Goal: Transaction & Acquisition: Purchase product/service

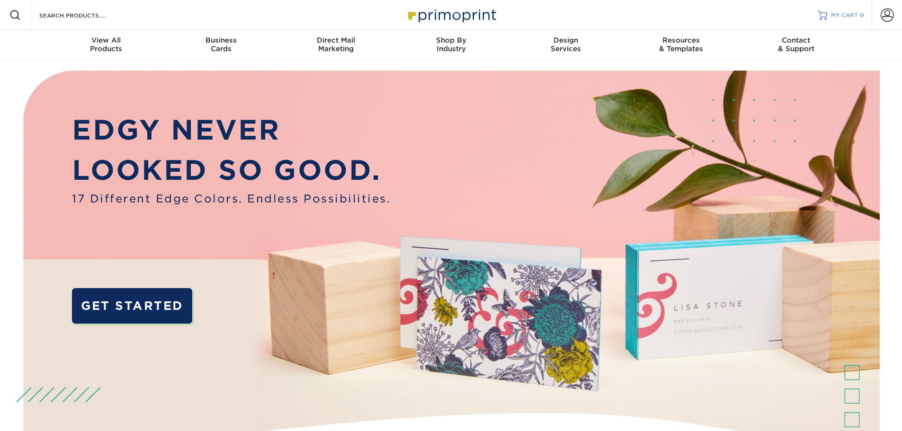
click at [832, 16] on span "MY CART" at bounding box center [844, 15] width 27 height 8
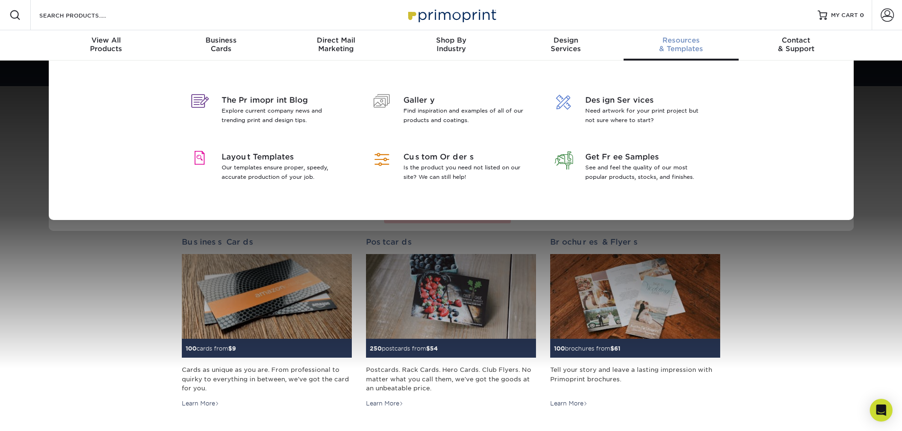
click at [667, 45] on div "Resources & Templates" at bounding box center [681, 44] width 115 height 17
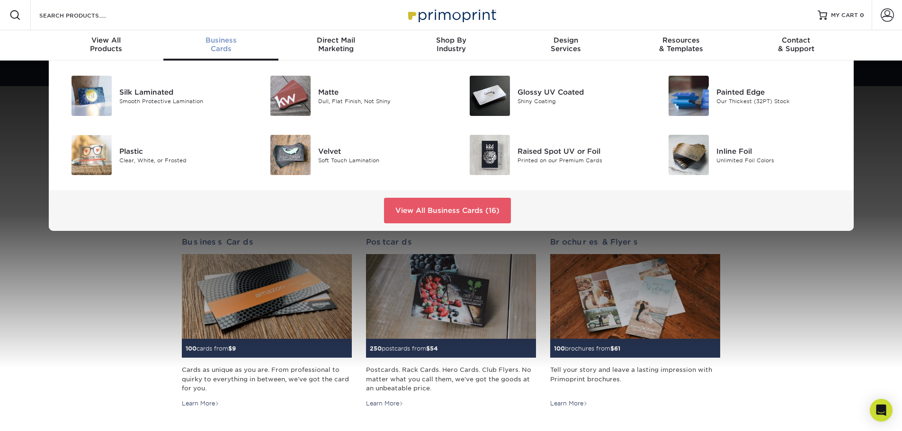
click at [215, 40] on span "Business" at bounding box center [220, 40] width 115 height 9
click at [413, 209] on link "View All Business Cards (16)" at bounding box center [447, 211] width 127 height 26
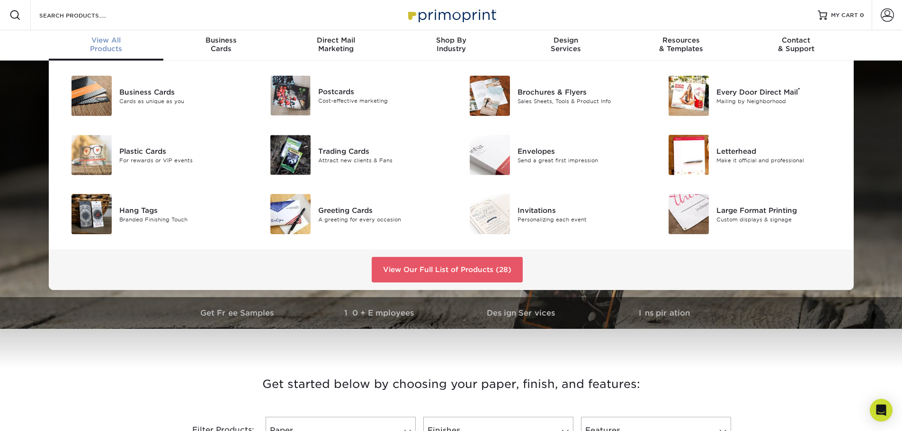
click at [106, 43] on span "View All" at bounding box center [106, 40] width 115 height 9
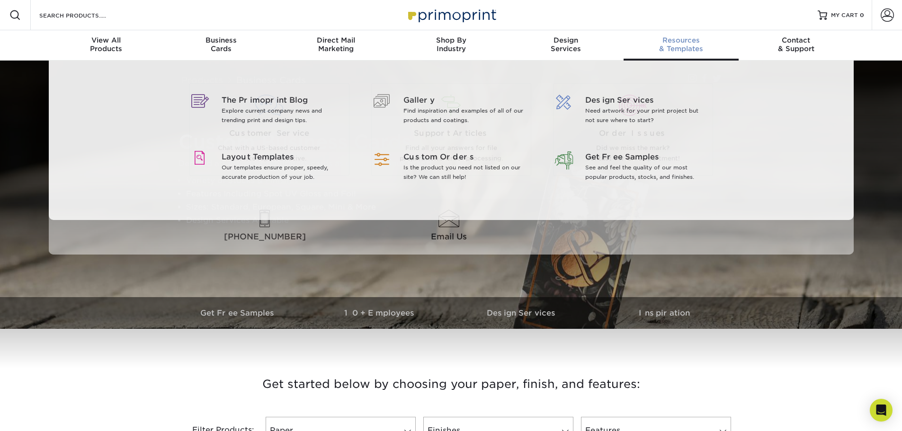
click at [688, 42] on span "Resources" at bounding box center [681, 40] width 115 height 9
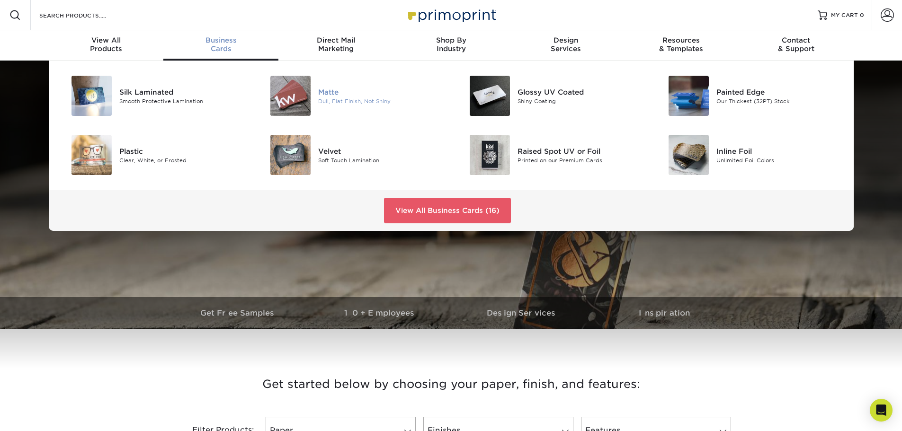
click at [329, 92] on div "Matte" at bounding box center [380, 92] width 125 height 10
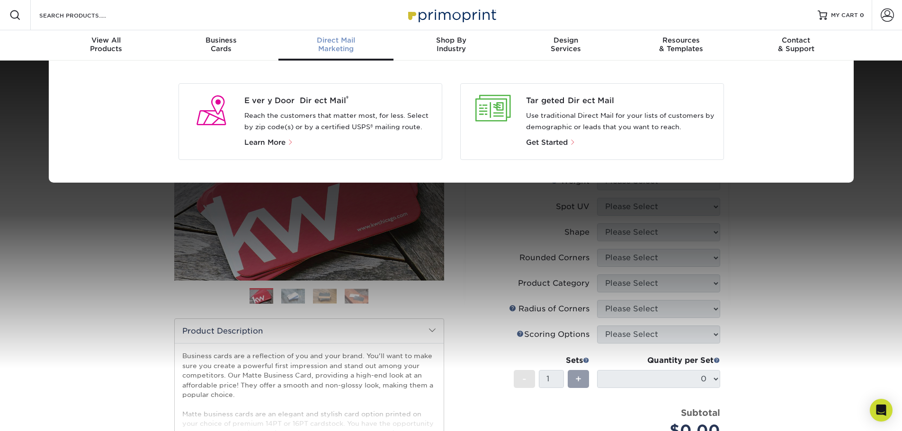
click at [330, 50] on div "Direct Mail Marketing" at bounding box center [335, 44] width 115 height 17
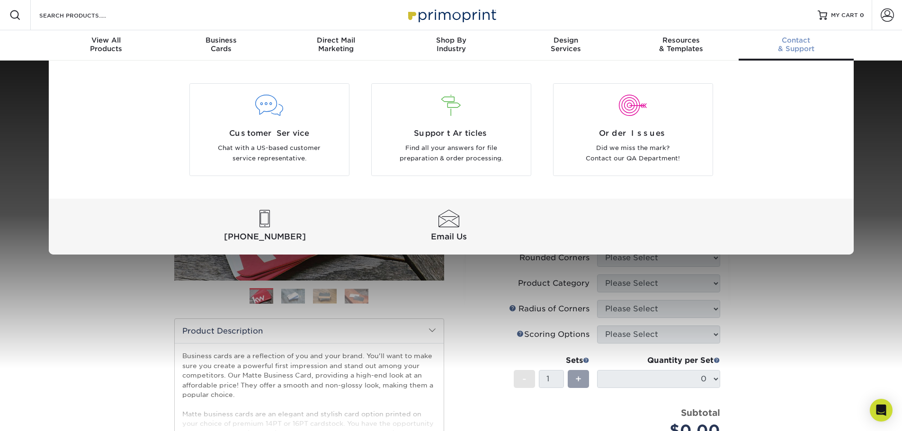
click at [785, 44] on span "Contact" at bounding box center [796, 40] width 115 height 9
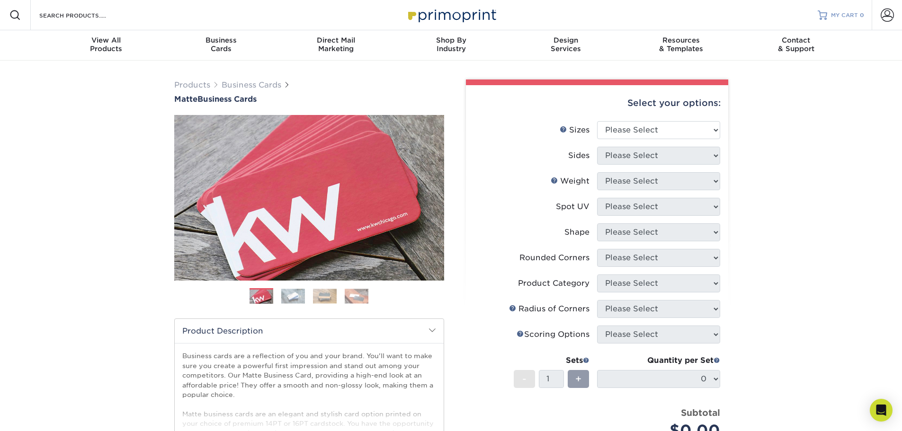
click at [831, 13] on link "MY CART 0" at bounding box center [841, 15] width 46 height 30
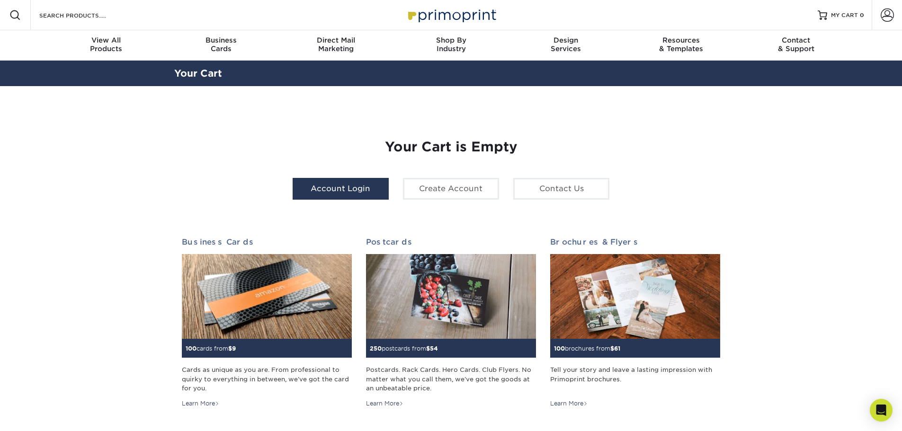
click at [340, 184] on link "Account Login" at bounding box center [341, 189] width 96 height 22
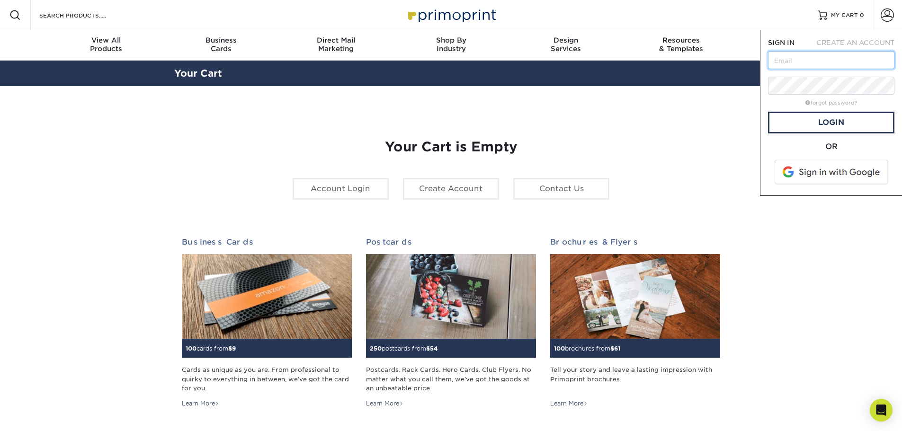
click at [784, 63] on input "text" at bounding box center [831, 60] width 126 height 18
type input "[EMAIL_ADDRESS][DOMAIN_NAME]"
click at [812, 117] on link "Login" at bounding box center [831, 123] width 126 height 22
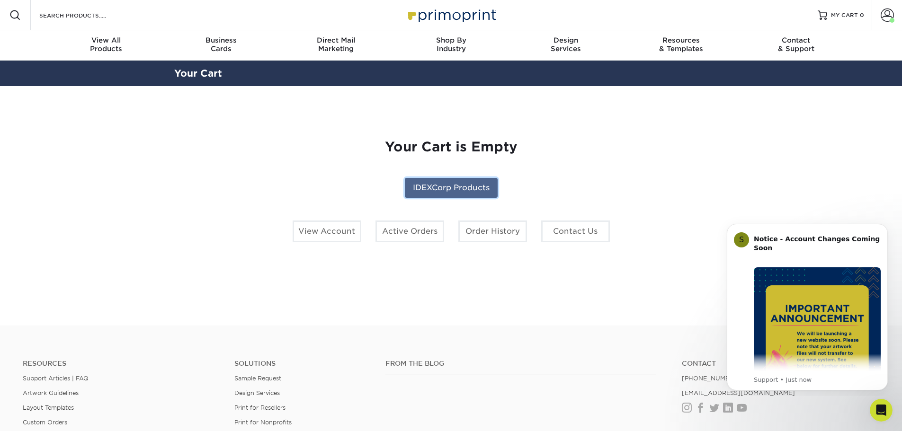
click at [445, 185] on link "IDEXCorp Products" at bounding box center [451, 188] width 93 height 20
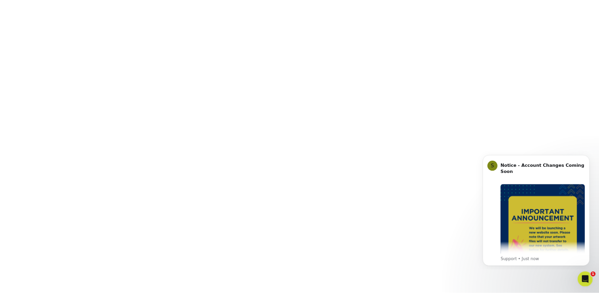
scroll to position [160, 0]
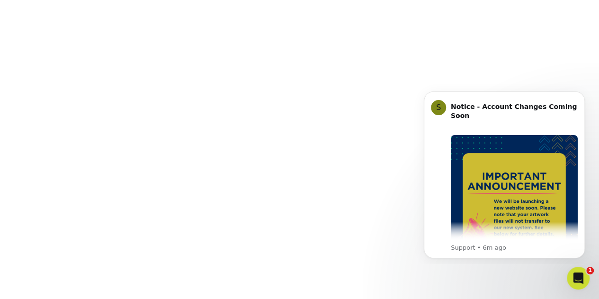
click at [417, 83] on iframe at bounding box center [504, 173] width 189 height 181
click at [420, 85] on html "S Notice - Account Changes Coming Soon ​ Past Order Files Will Not Transfer: Wh…" at bounding box center [504, 173] width 189 height 181
click at [583, 93] on icon "Dismiss notification" at bounding box center [581, 93] width 3 height 3
